Goal: Contribute content

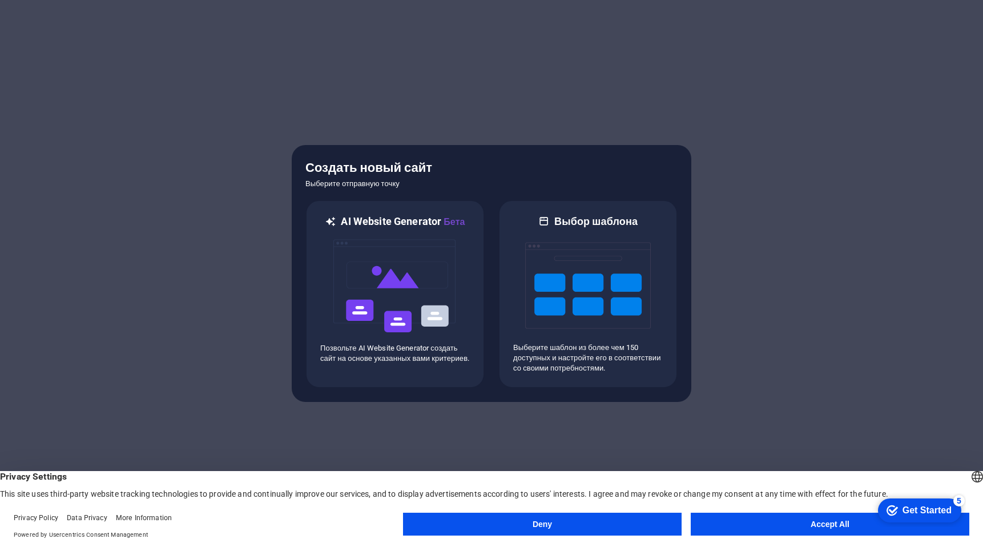
click at [386, 67] on div at bounding box center [491, 273] width 983 height 547
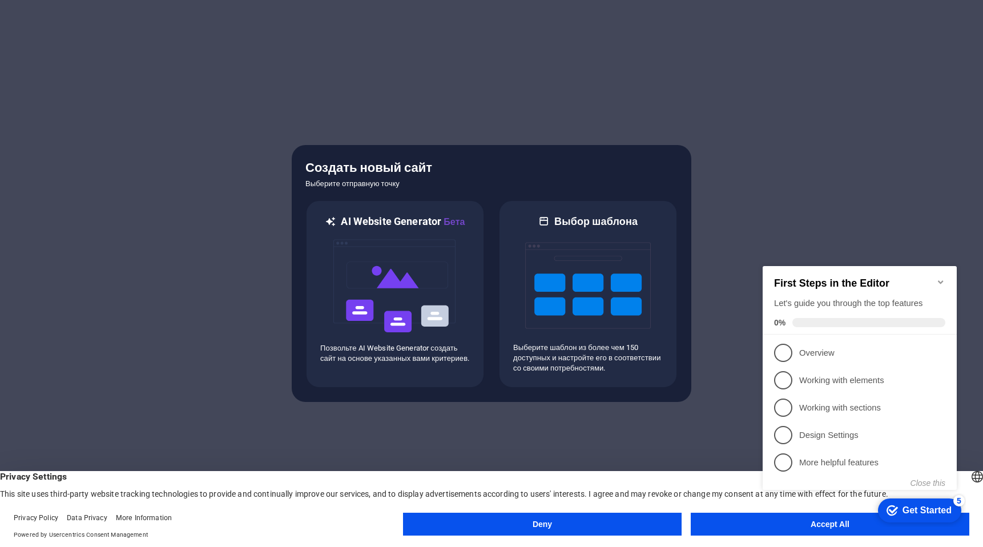
click at [940, 280] on icon "Minimize checklist" at bounding box center [940, 281] width 5 height 3
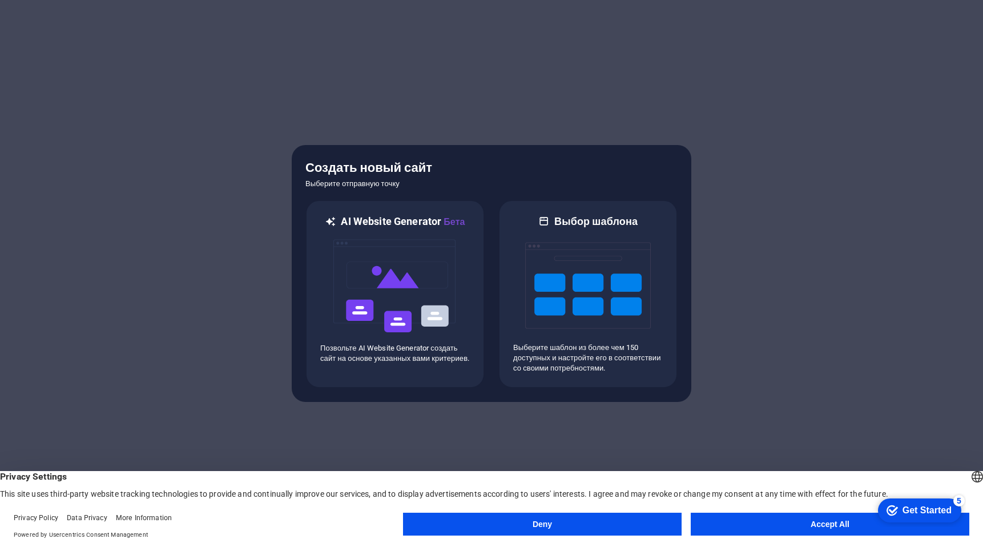
click at [878, 323] on div at bounding box center [491, 273] width 983 height 547
click at [761, 518] on button "Accept All" at bounding box center [830, 524] width 279 height 23
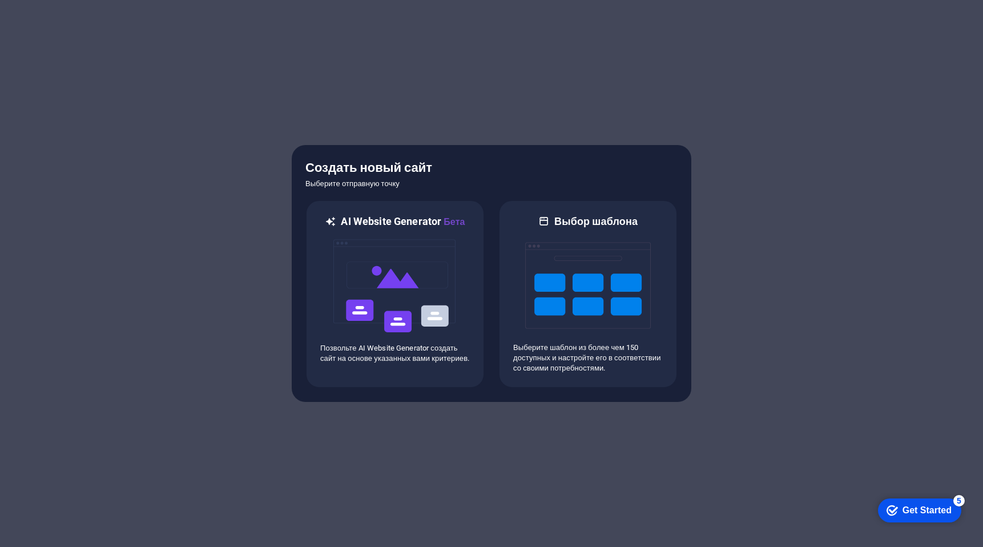
click at [933, 499] on div "checkmark Get Started 5" at bounding box center [919, 510] width 83 height 24
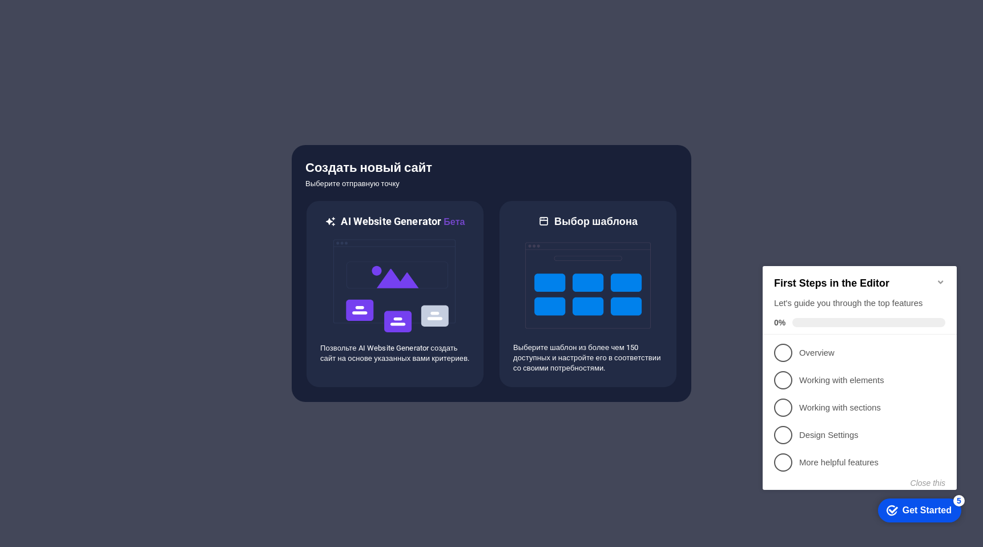
click at [933, 499] on div "checkmark Get Started 5" at bounding box center [919, 510] width 83 height 24
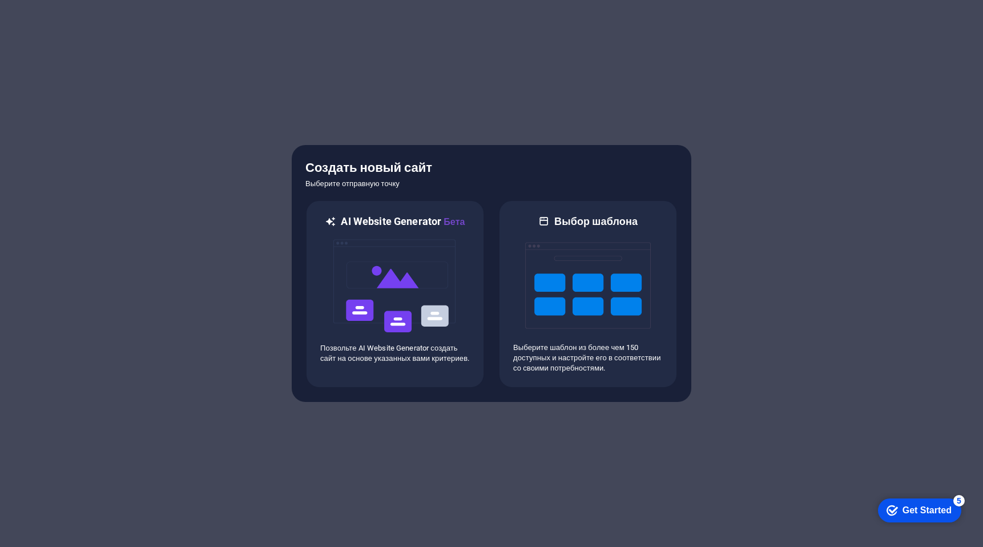
click at [788, 206] on div at bounding box center [491, 273] width 983 height 547
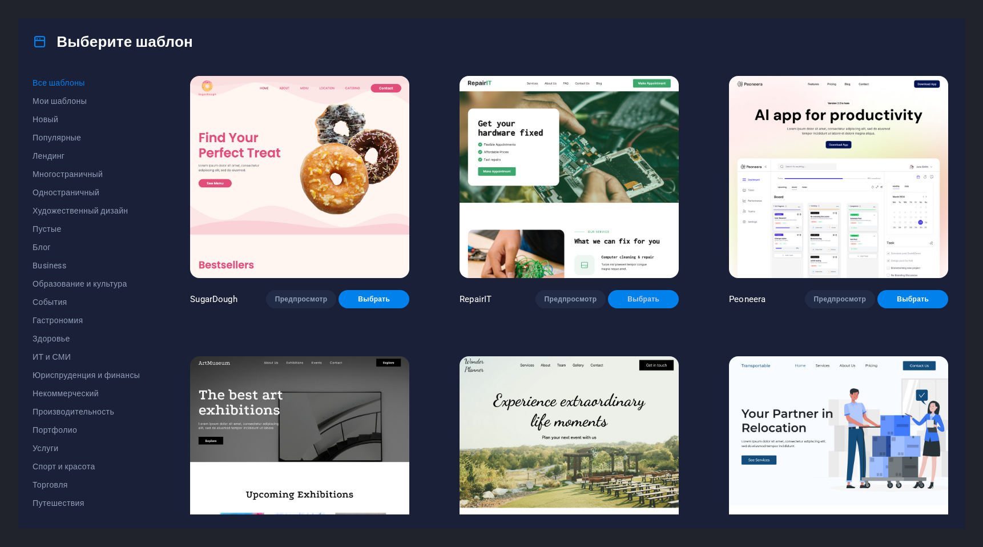
click at [626, 299] on span "Выбрать" at bounding box center [643, 299] width 53 height 9
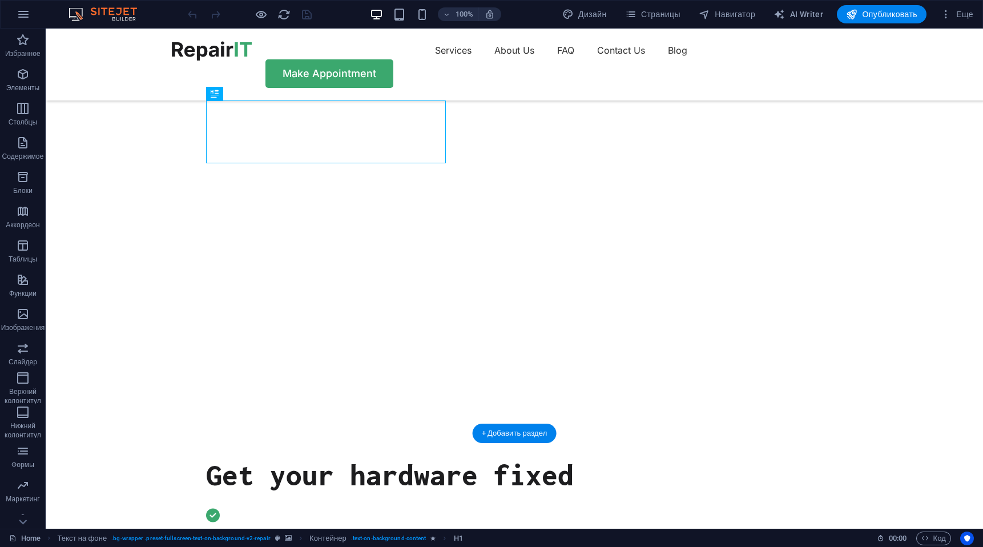
scroll to position [215, 0]
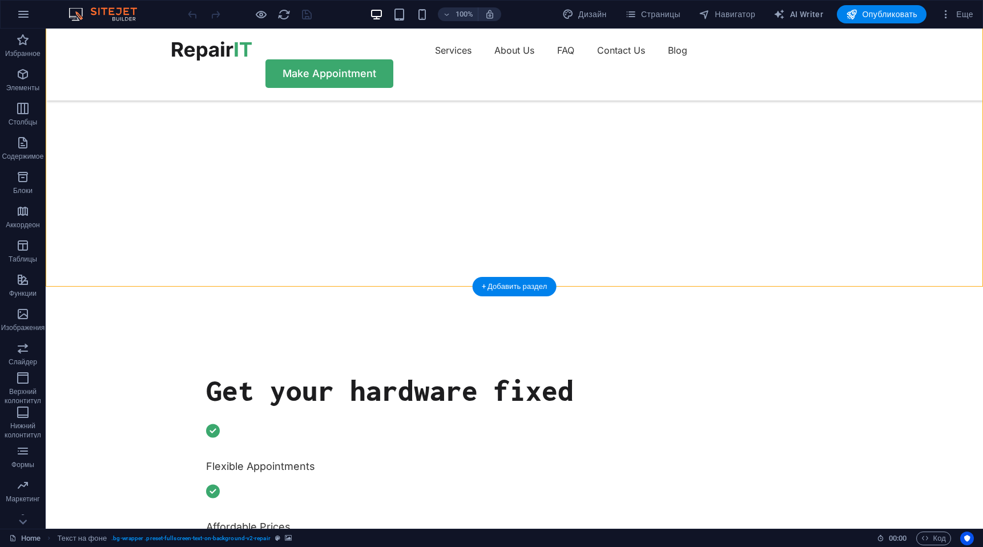
select select "vh"
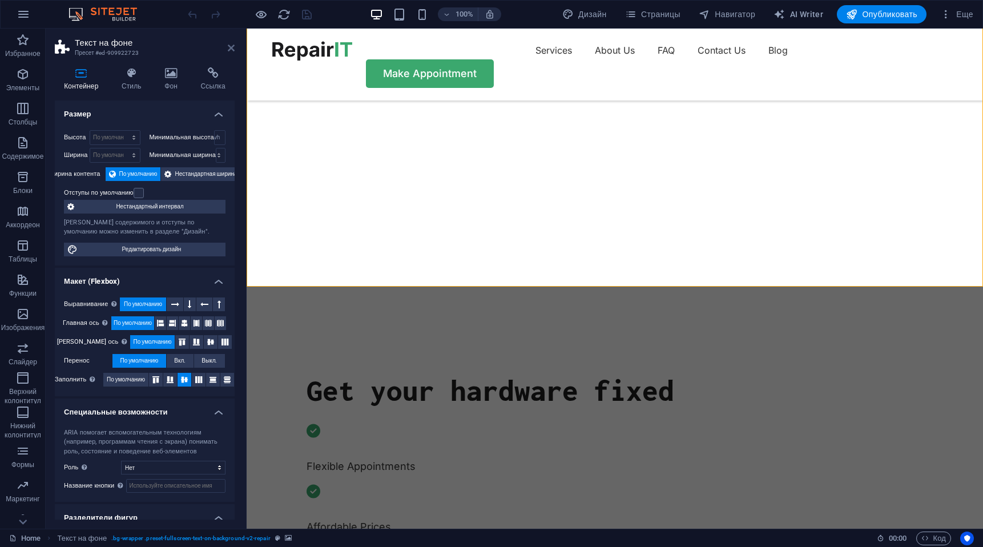
click at [232, 45] on icon at bounding box center [231, 47] width 7 height 9
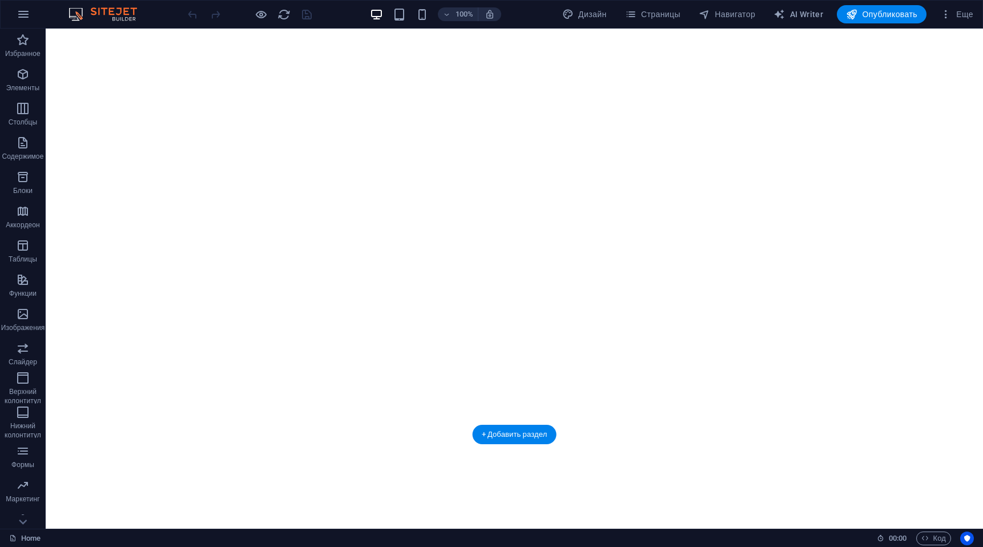
scroll to position [14, 0]
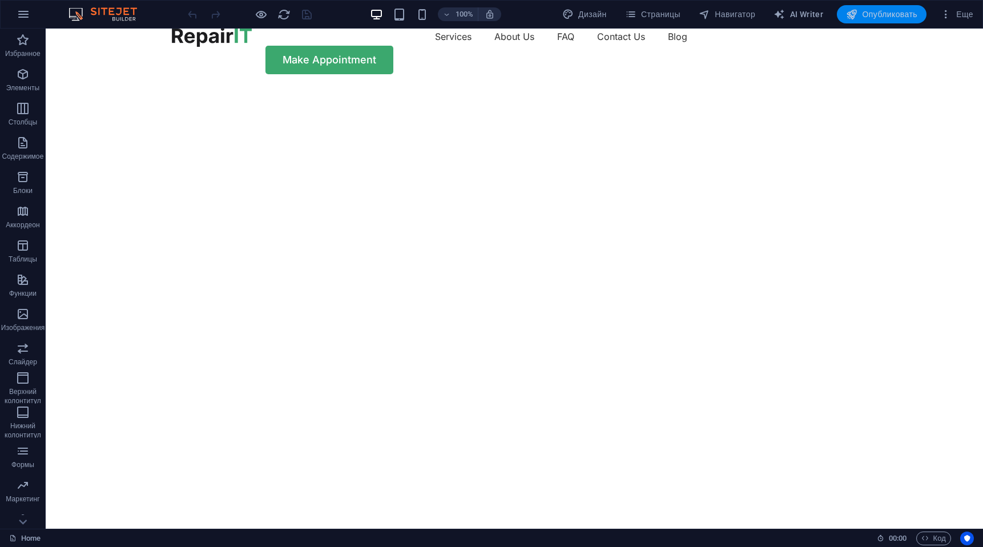
click at [0, 0] on button "Опубликовать" at bounding box center [0, 0] width 0 height 0
